Goal: Information Seeking & Learning: Learn about a topic

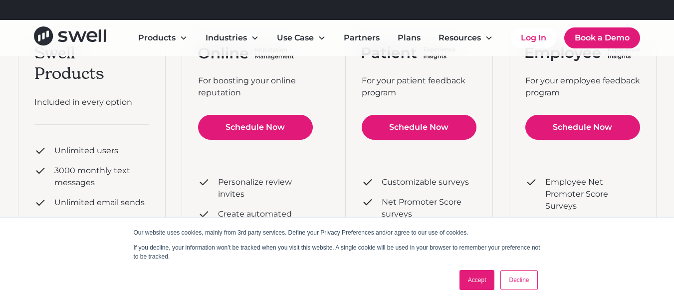
scroll to position [150, 0]
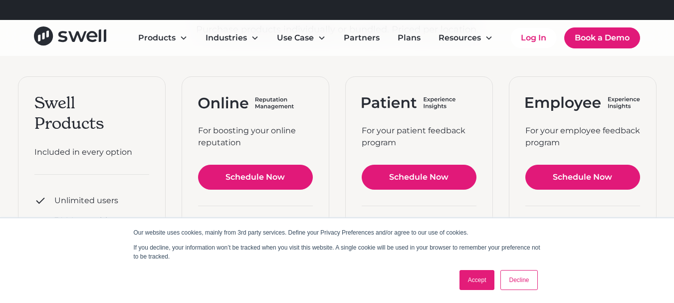
click at [526, 281] on link "Decline" at bounding box center [518, 280] width 37 height 20
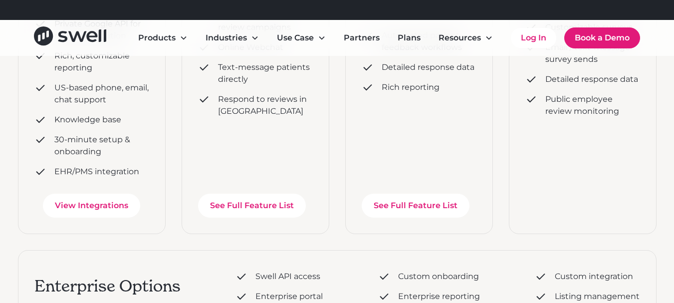
scroll to position [410, 0]
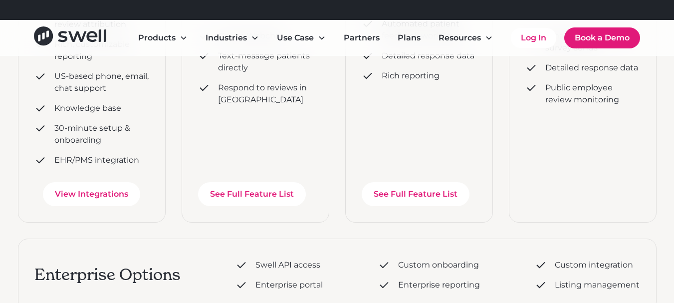
drag, startPoint x: 678, startPoint y: 77, endPoint x: 664, endPoint y: 122, distance: 46.5
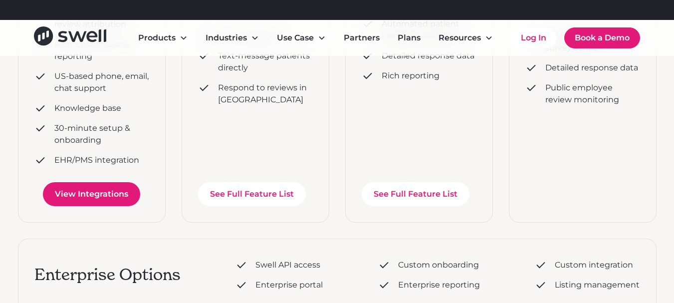
click at [83, 192] on link "View Integrations" at bounding box center [91, 194] width 97 height 24
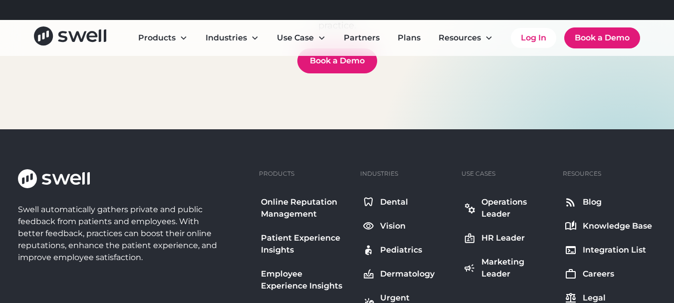
scroll to position [1297, 0]
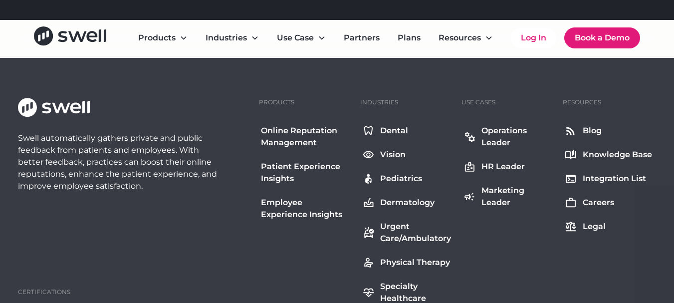
scroll to position [1151, 0]
